Goal: Transaction & Acquisition: Purchase product/service

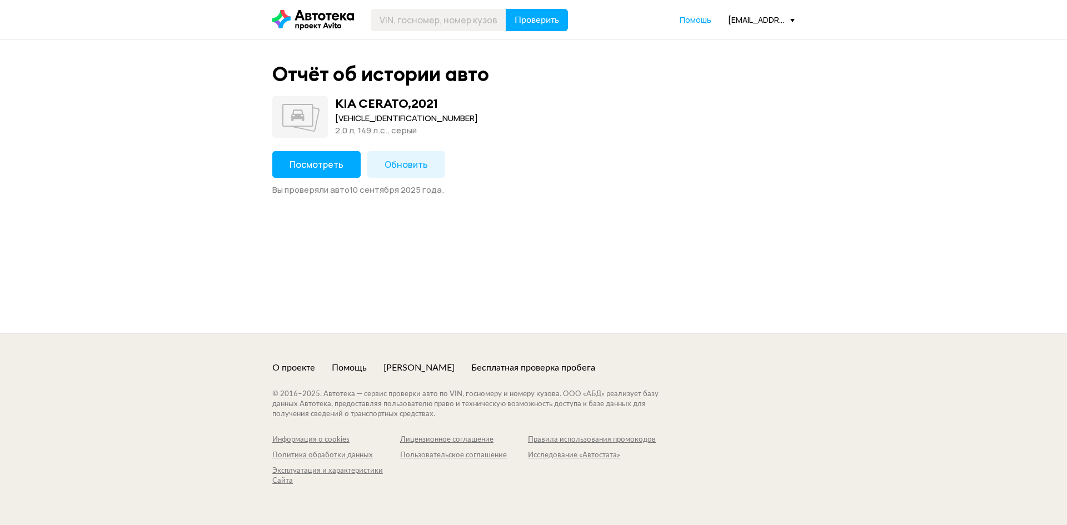
click at [336, 152] on button "Посмотреть" at bounding box center [316, 164] width 88 height 27
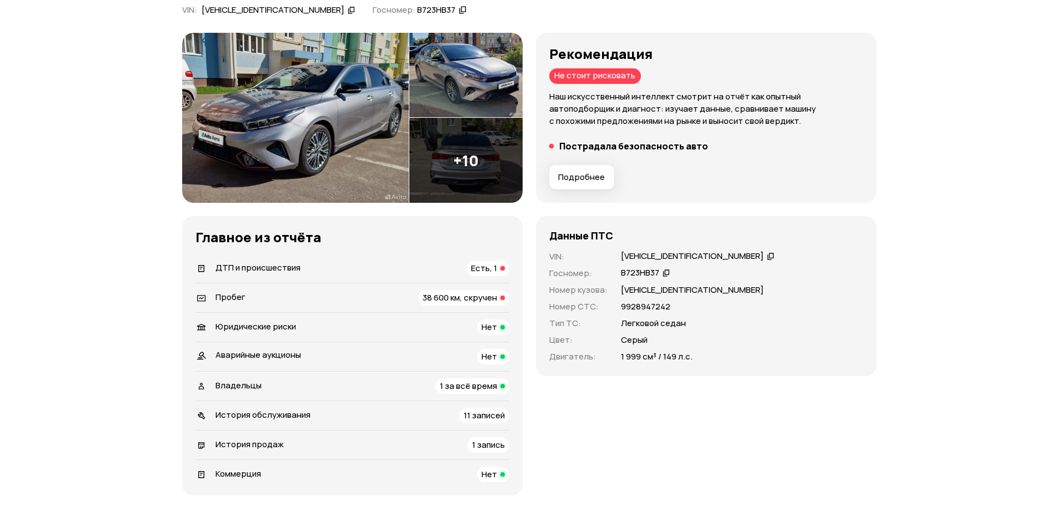
scroll to position [167, 0]
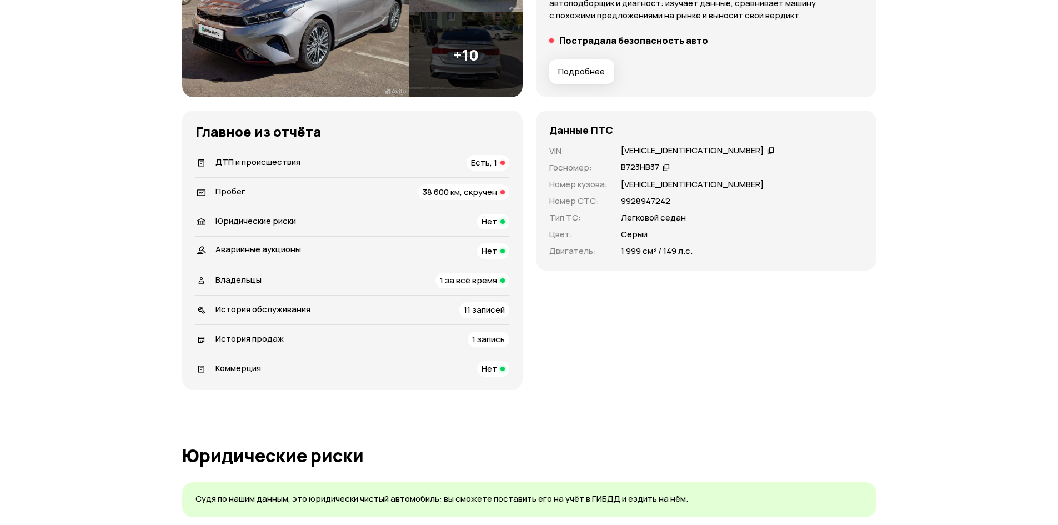
click at [477, 195] on span "38 600 км, скручен" at bounding box center [460, 192] width 74 height 12
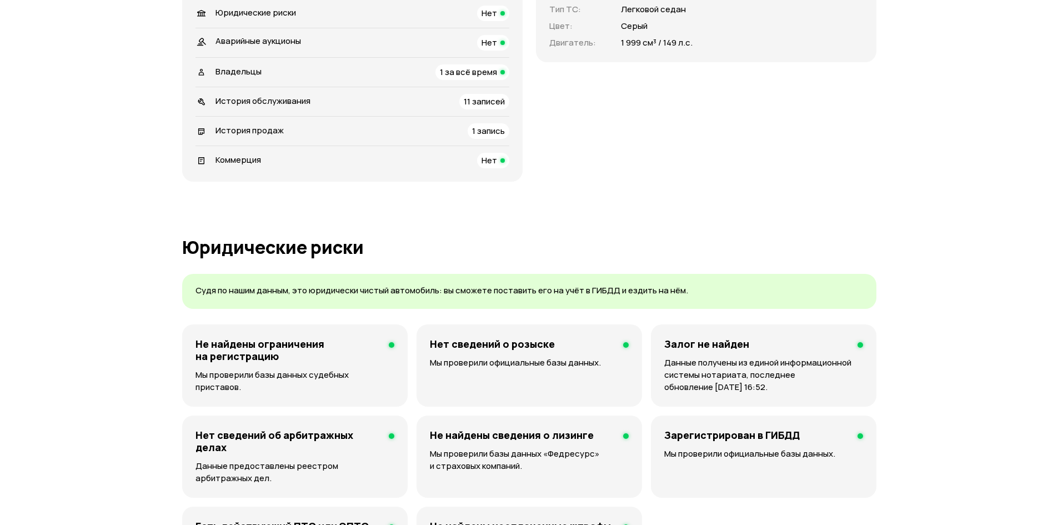
scroll to position [286, 0]
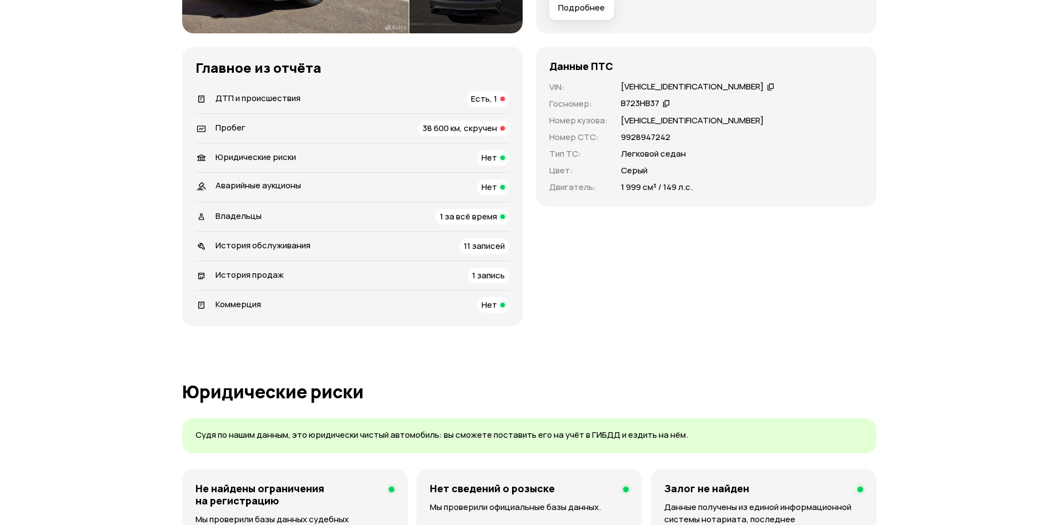
click at [449, 93] on div "ДТП и происшествия Есть, 1" at bounding box center [353, 99] width 314 height 16
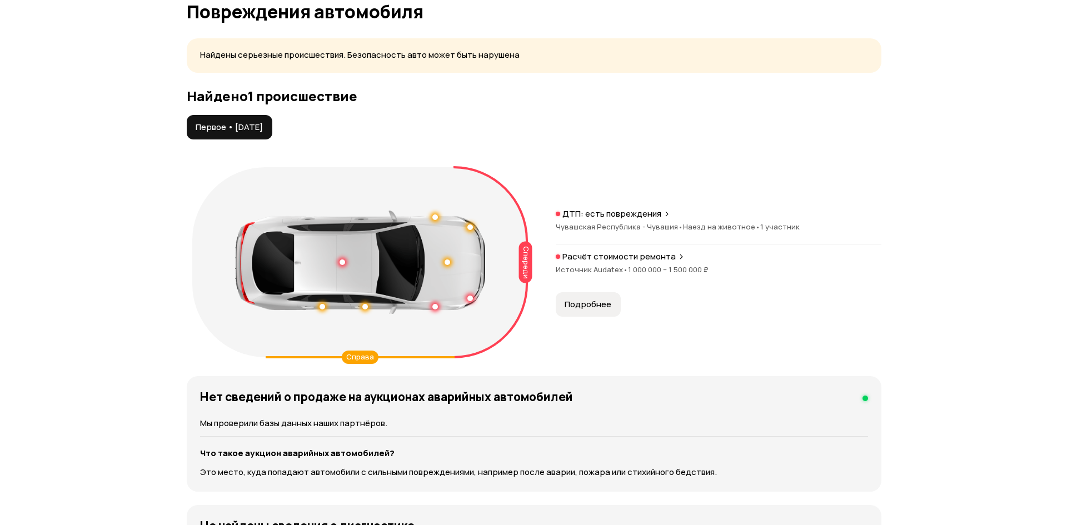
scroll to position [1105, 0]
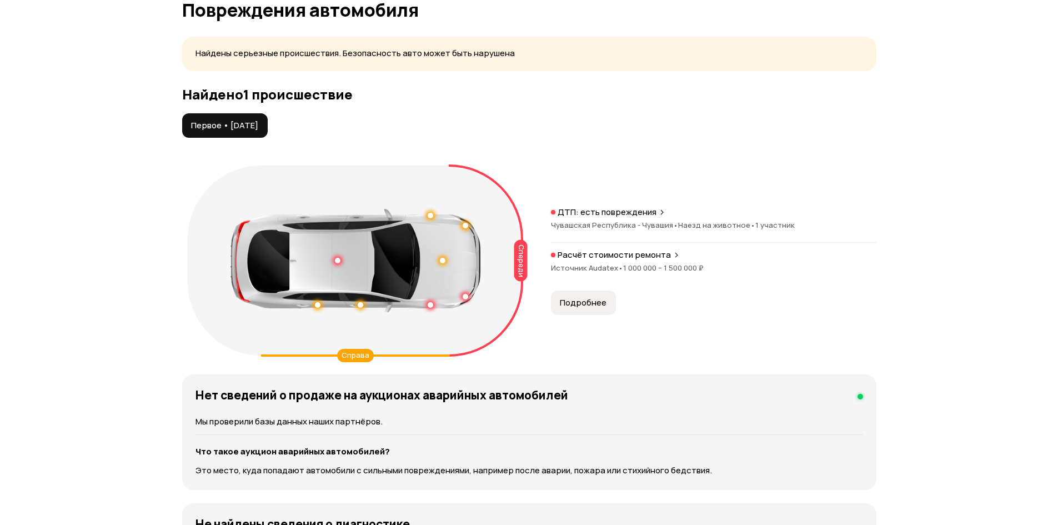
click at [574, 299] on span "Подробнее" at bounding box center [583, 302] width 47 height 11
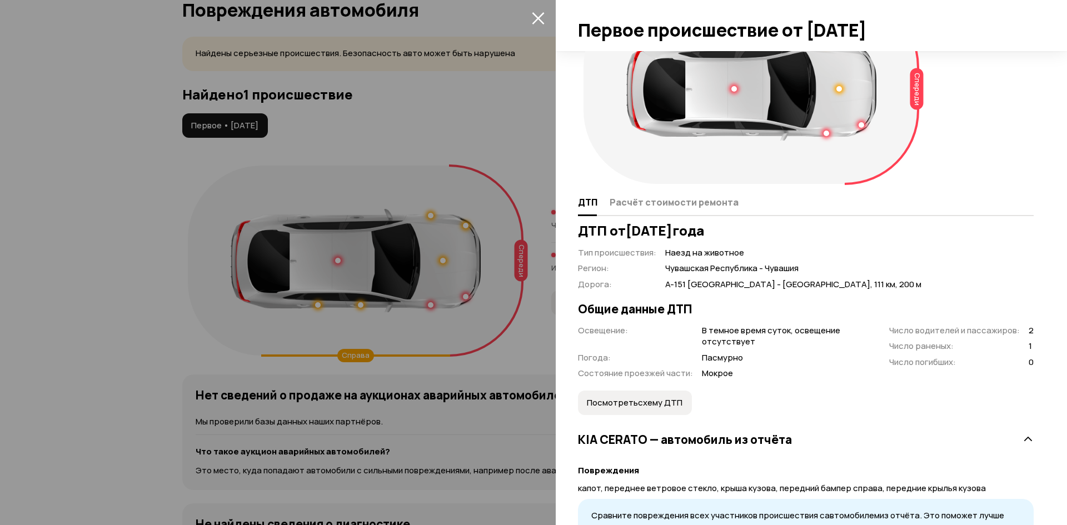
scroll to position [119, 0]
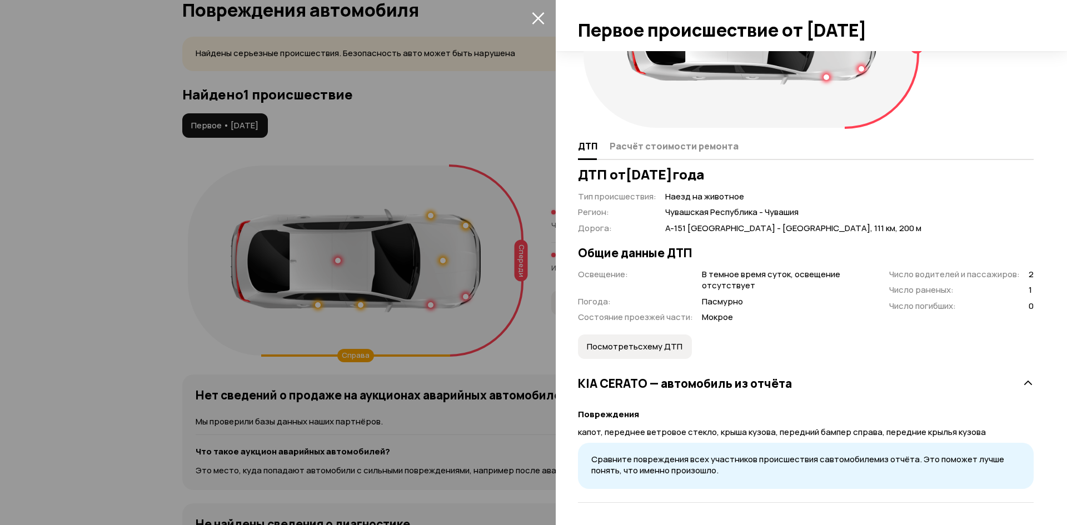
click at [625, 345] on span "Посмотреть схему ДТП" at bounding box center [635, 346] width 96 height 11
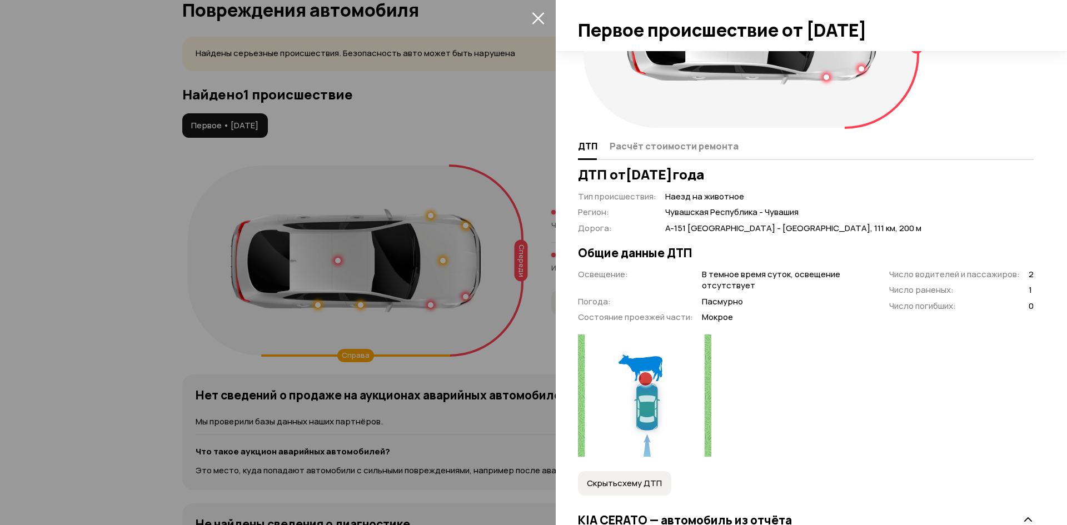
scroll to position [256, 0]
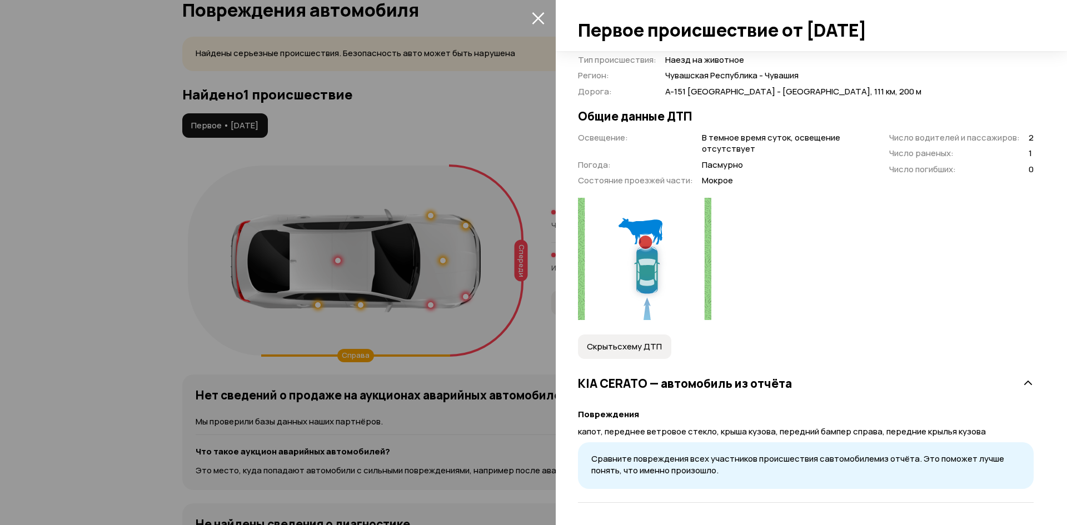
click at [642, 236] on img at bounding box center [644, 259] width 133 height 122
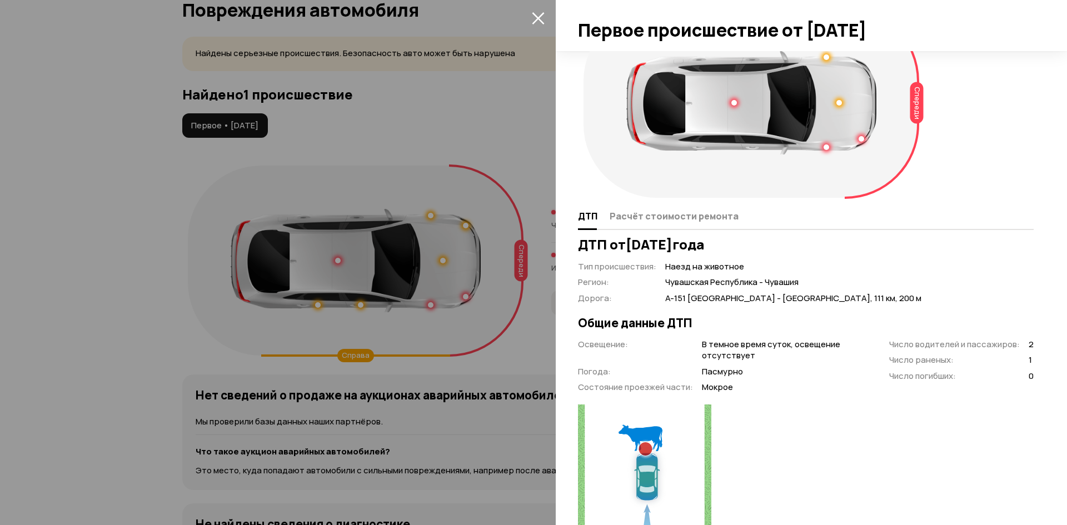
scroll to position [111, 0]
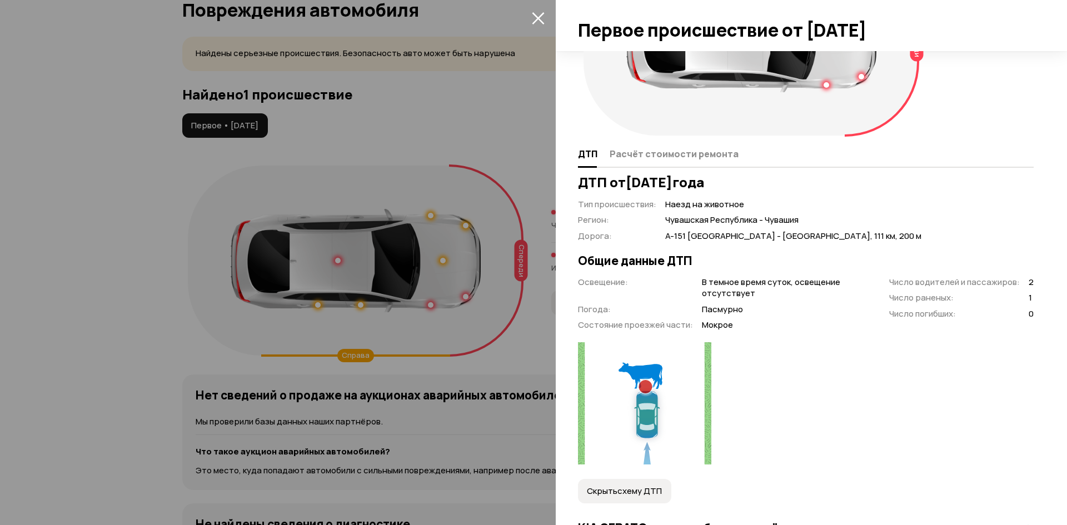
click at [664, 157] on span "Расчёт стоимости ремонта" at bounding box center [673, 153] width 129 height 11
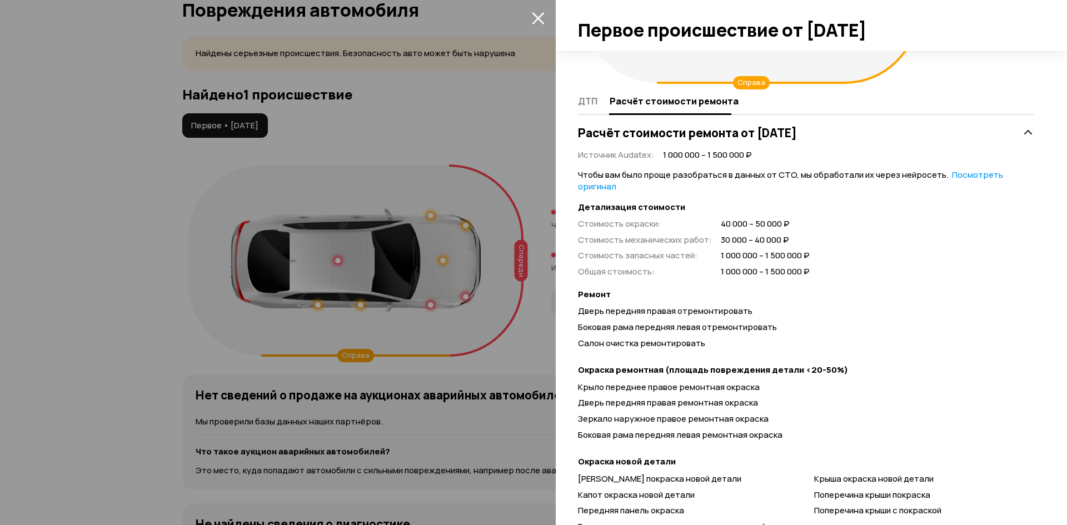
scroll to position [333, 0]
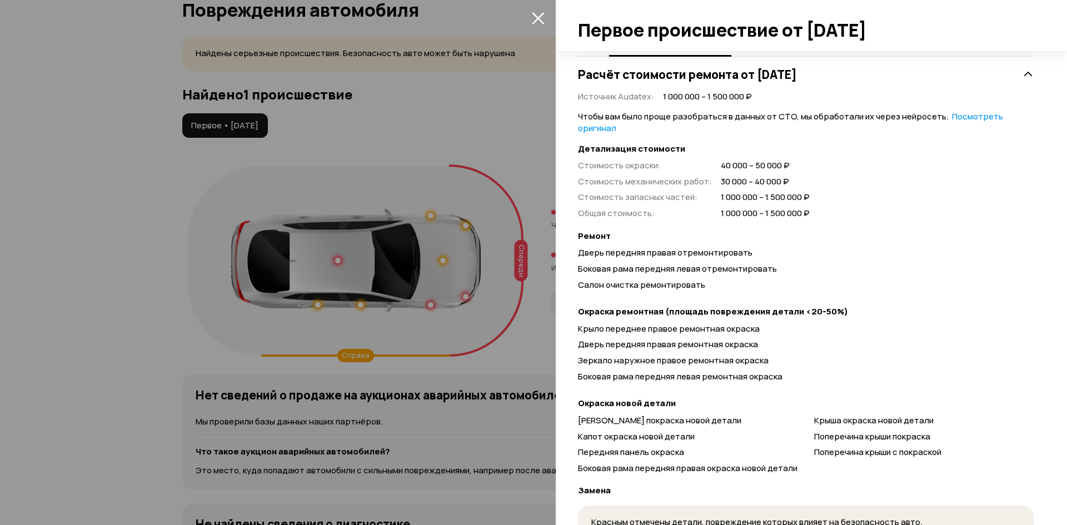
drag, startPoint x: 105, startPoint y: 219, endPoint x: 78, endPoint y: 144, distance: 79.8
click at [103, 214] on div at bounding box center [533, 262] width 1067 height 525
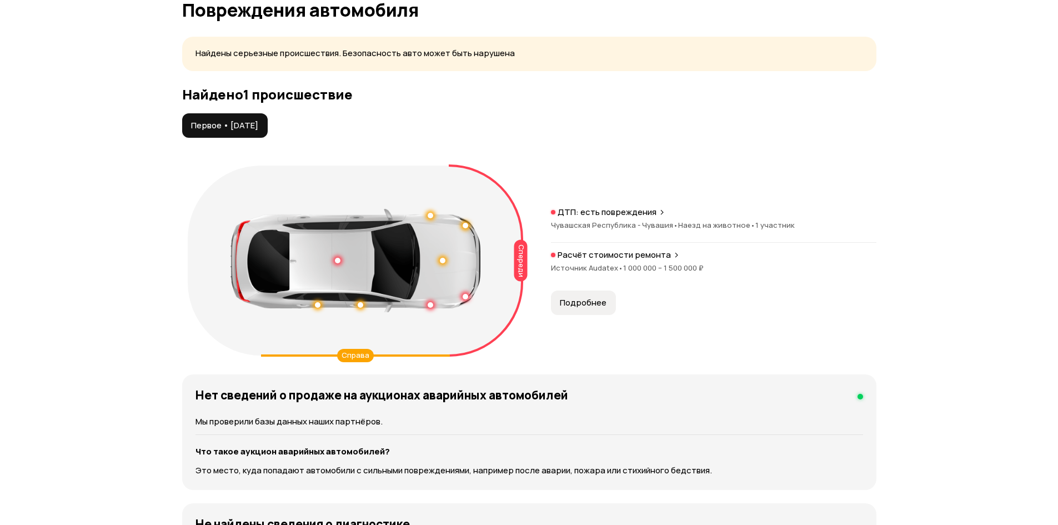
scroll to position [119, 0]
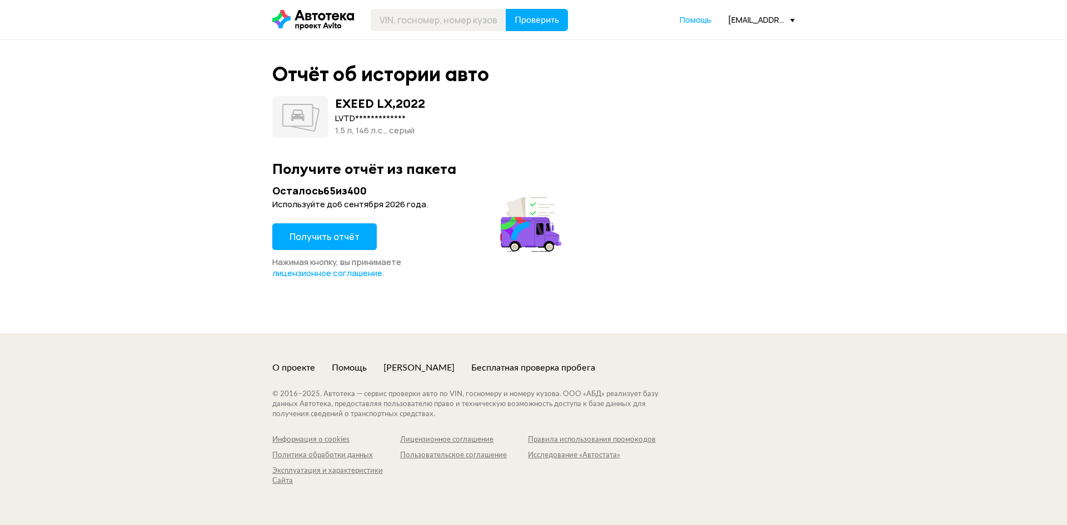
click at [345, 232] on button "Получить отчёт" at bounding box center [324, 236] width 104 height 27
